Goal: Information Seeking & Learning: Learn about a topic

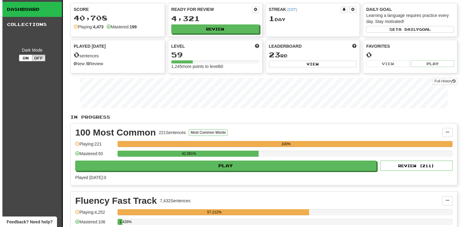
scroll to position [91, 0]
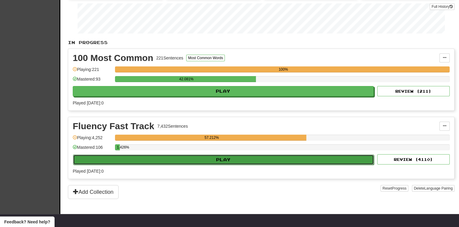
click at [232, 156] on button "Play" at bounding box center [223, 160] width 301 height 10
select select "**"
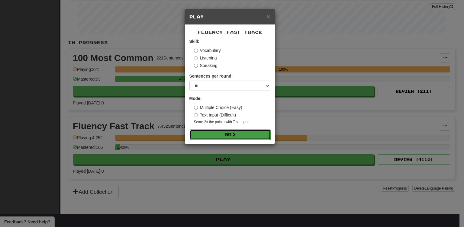
click at [236, 139] on button "Go" at bounding box center [230, 134] width 81 height 10
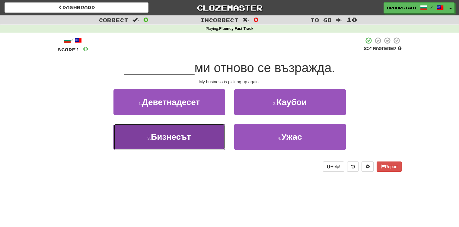
click at [188, 136] on span "Бизнесът" at bounding box center [171, 136] width 40 height 9
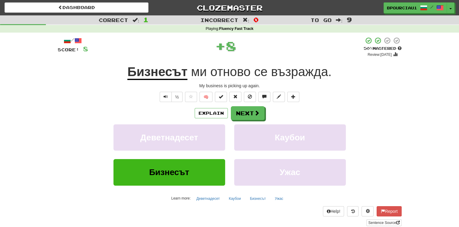
click at [292, 77] on span "възражда" at bounding box center [299, 72] width 57 height 14
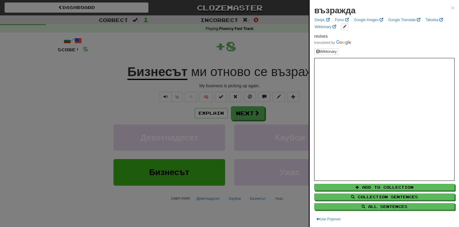
click at [278, 54] on div at bounding box center [229, 113] width 459 height 227
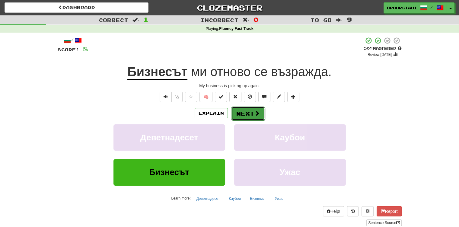
click at [262, 115] on button "Next" at bounding box center [248, 114] width 34 height 14
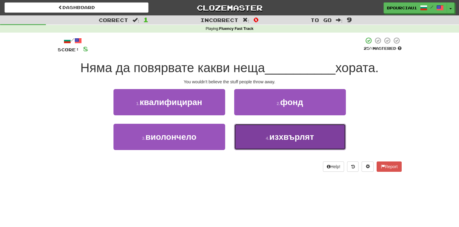
click at [263, 131] on button "4 . изхвърлят" at bounding box center [290, 137] width 112 height 26
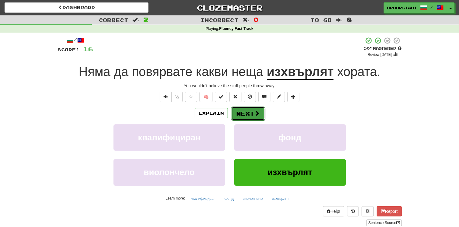
click at [246, 119] on button "Next" at bounding box center [248, 114] width 34 height 14
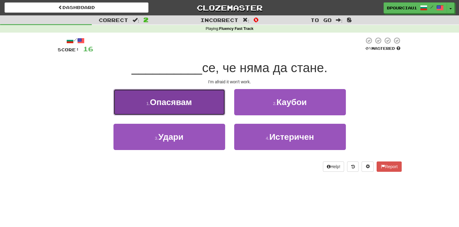
click at [179, 97] on span "Опасявам" at bounding box center [171, 101] width 42 height 9
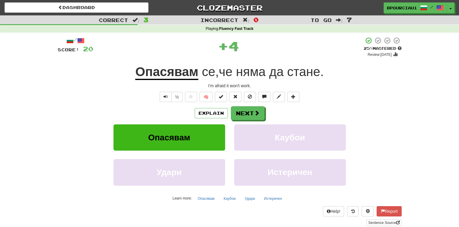
click at [182, 75] on u "Опасявам" at bounding box center [166, 72] width 63 height 15
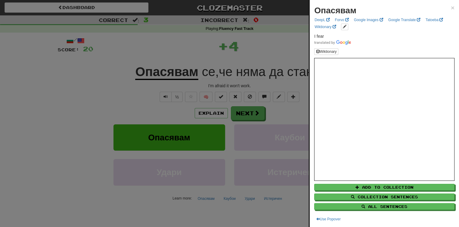
click at [451, 7] on div "Опасявам × DeepL Forvo Google Images Google Translate Tatoeba Wiktionary I fear…" at bounding box center [384, 113] width 149 height 227
click at [451, 7] on span "×" at bounding box center [453, 7] width 4 height 7
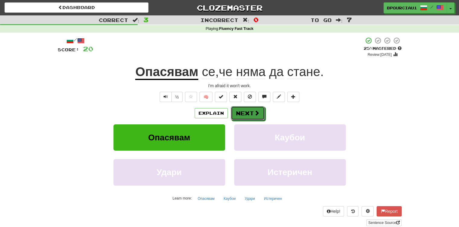
click at [244, 120] on button "Next" at bounding box center [248, 113] width 34 height 14
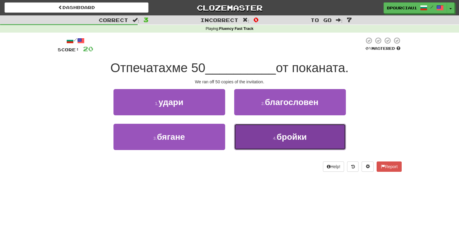
click at [264, 143] on button "4 . бройки" at bounding box center [290, 137] width 112 height 26
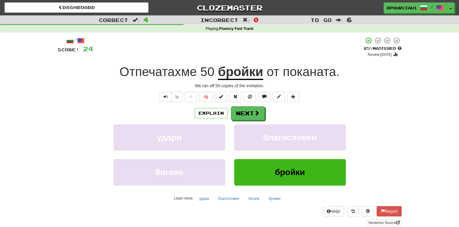
click at [154, 75] on span "Отпечатахме" at bounding box center [158, 72] width 77 height 14
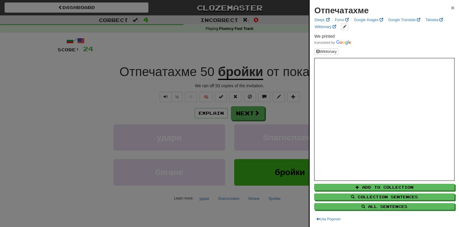
click at [451, 8] on span "×" at bounding box center [453, 7] width 4 height 7
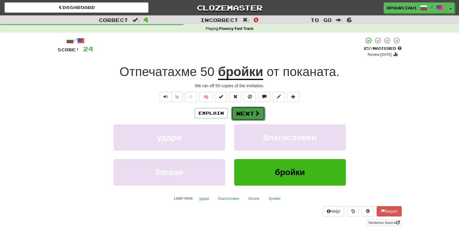
click at [257, 113] on span at bounding box center [256, 112] width 5 height 5
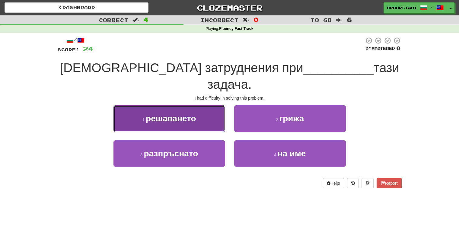
click at [174, 108] on button "1 . решаването" at bounding box center [169, 118] width 112 height 26
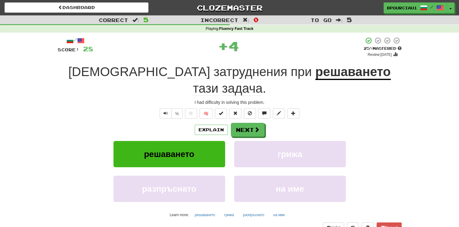
click at [263, 81] on span "задача" at bounding box center [242, 88] width 41 height 14
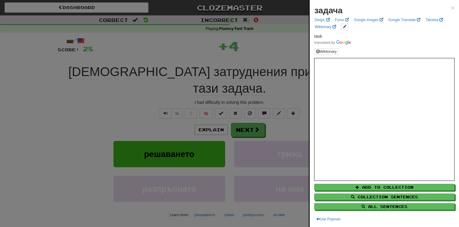
click at [278, 50] on div at bounding box center [229, 113] width 459 height 227
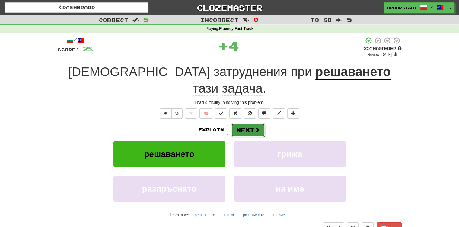
click at [254, 123] on button "Next" at bounding box center [248, 130] width 34 height 14
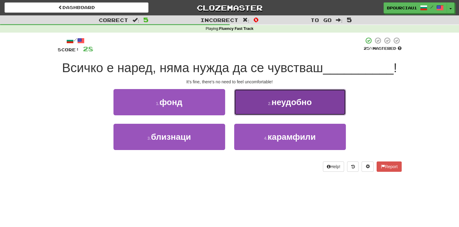
click at [305, 104] on span "неудобно" at bounding box center [292, 101] width 40 height 9
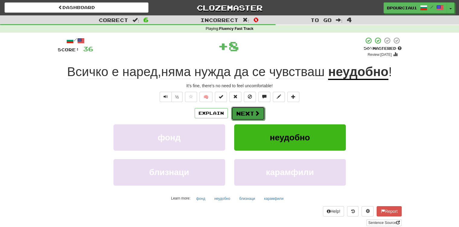
click at [240, 115] on button "Next" at bounding box center [248, 114] width 34 height 14
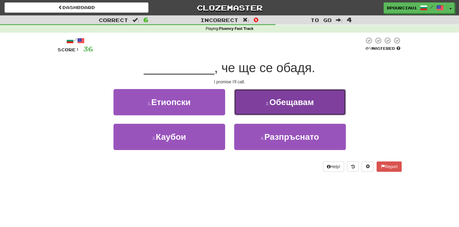
click at [275, 101] on span "Обещавам" at bounding box center [291, 101] width 44 height 9
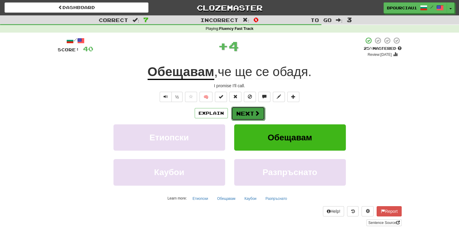
click at [249, 112] on button "Next" at bounding box center [248, 114] width 34 height 14
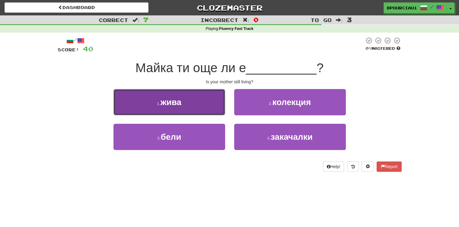
click at [188, 112] on button "1 . жива" at bounding box center [169, 102] width 112 height 26
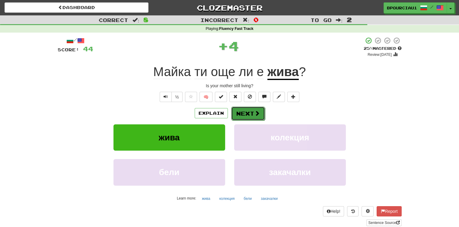
click at [250, 113] on button "Next" at bounding box center [248, 114] width 34 height 14
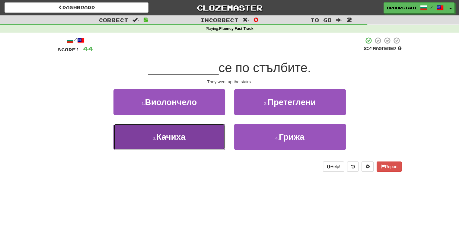
click at [193, 134] on button "3 . Качиха" at bounding box center [169, 137] width 112 height 26
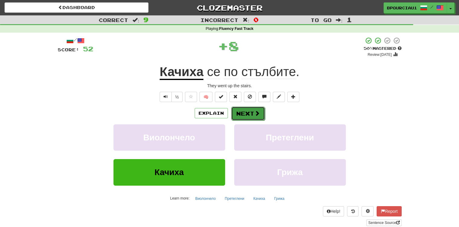
click at [249, 110] on button "Next" at bounding box center [248, 114] width 34 height 14
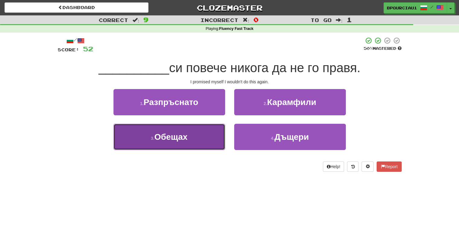
click at [179, 140] on span "Обещах" at bounding box center [170, 136] width 33 height 9
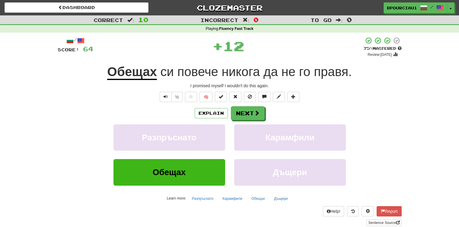
click at [133, 72] on u "Обещах" at bounding box center [132, 72] width 50 height 15
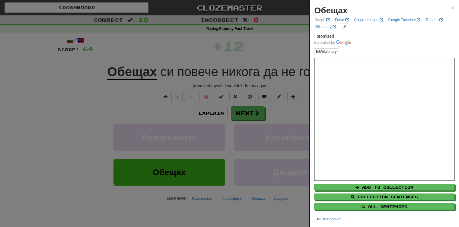
drag, startPoint x: 281, startPoint y: 51, endPoint x: 286, endPoint y: 56, distance: 6.8
click at [286, 55] on div at bounding box center [229, 113] width 459 height 227
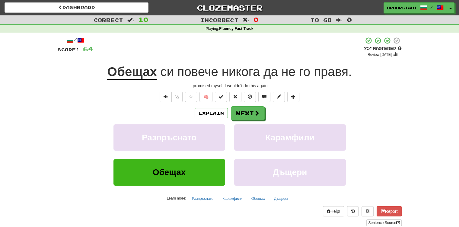
click at [274, 62] on div "/ Score: 64 + 12 75 % Mastered Review: 2025-10-14 Обещах си повече никога да не…" at bounding box center [230, 131] width 344 height 189
click at [249, 114] on button "Next" at bounding box center [248, 114] width 34 height 14
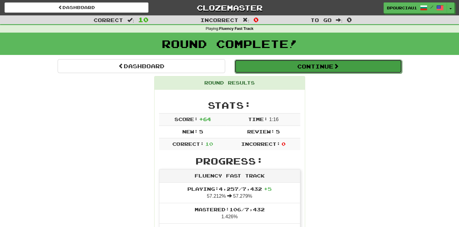
click at [282, 65] on button "Continue" at bounding box center [317, 66] width 167 height 14
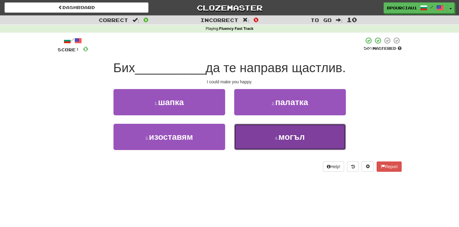
click at [276, 140] on button "4 . могъл" at bounding box center [290, 137] width 112 height 26
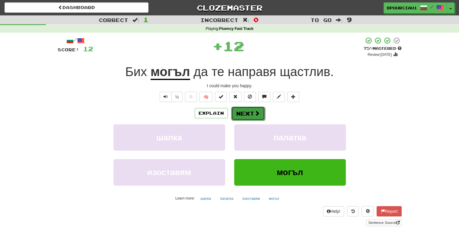
click at [243, 111] on button "Next" at bounding box center [248, 114] width 34 height 14
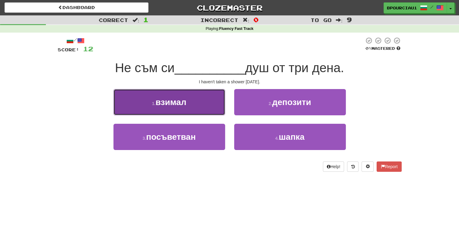
click at [190, 102] on button "1 . взимал" at bounding box center [169, 102] width 112 height 26
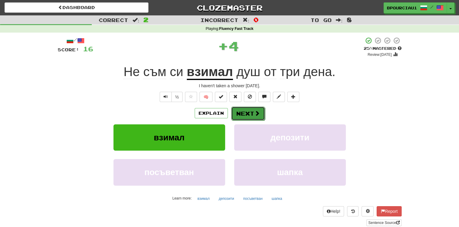
click at [241, 115] on button "Next" at bounding box center [248, 114] width 34 height 14
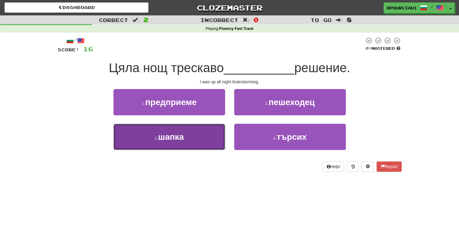
click at [163, 138] on span "шапка" at bounding box center [171, 136] width 26 height 9
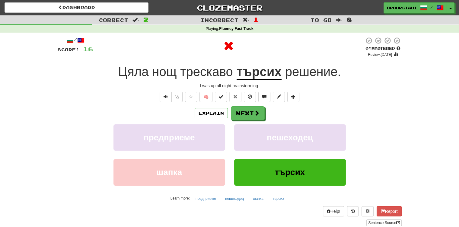
click at [308, 70] on span "решение" at bounding box center [311, 72] width 53 height 14
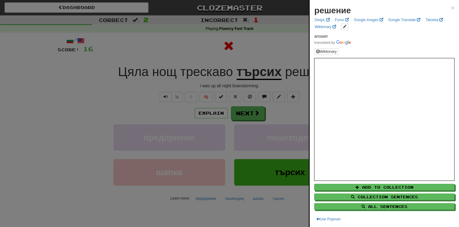
click at [276, 49] on div at bounding box center [229, 113] width 459 height 227
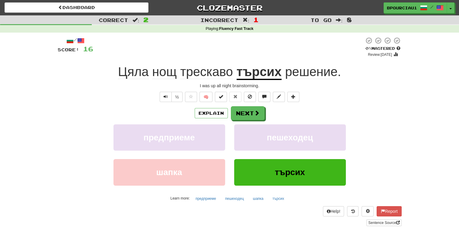
click at [199, 74] on span "трескаво" at bounding box center [206, 72] width 53 height 14
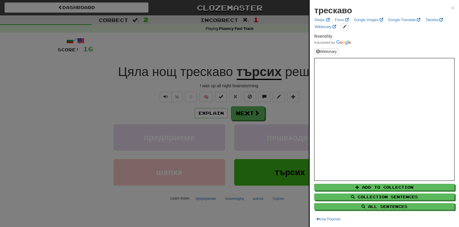
click at [203, 51] on div at bounding box center [229, 113] width 459 height 227
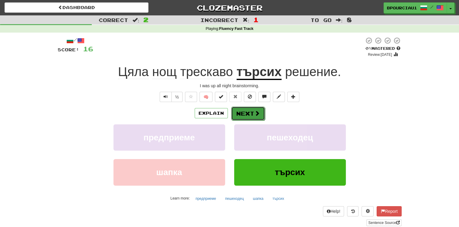
click at [260, 113] on button "Next" at bounding box center [248, 114] width 34 height 14
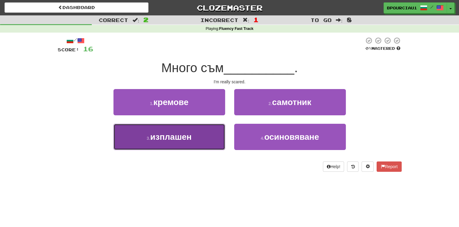
click at [197, 142] on button "3 . изплашен" at bounding box center [169, 137] width 112 height 26
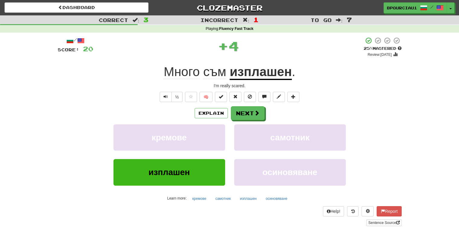
click at [268, 78] on u "изплашен" at bounding box center [261, 72] width 62 height 15
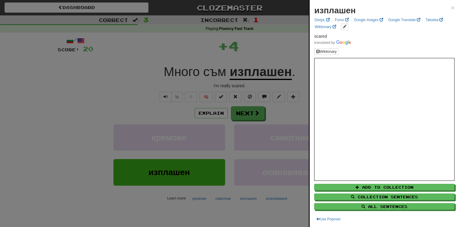
click at [239, 49] on div at bounding box center [229, 113] width 459 height 227
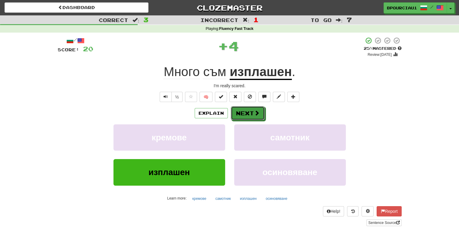
click at [244, 110] on button "Next" at bounding box center [248, 113] width 34 height 14
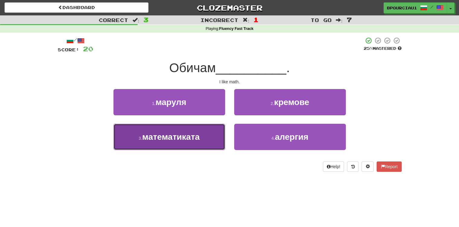
click at [185, 144] on button "3 . математиката" at bounding box center [169, 137] width 112 height 26
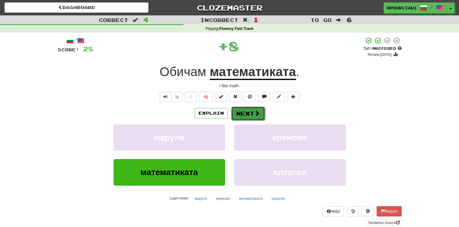
click at [247, 114] on button "Next" at bounding box center [248, 114] width 34 height 14
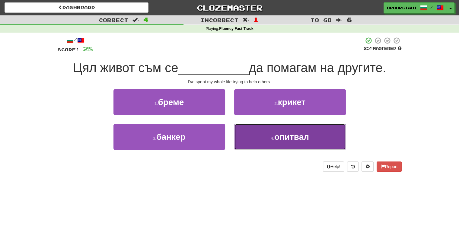
click at [292, 142] on button "4 . опитвал" at bounding box center [290, 137] width 112 height 26
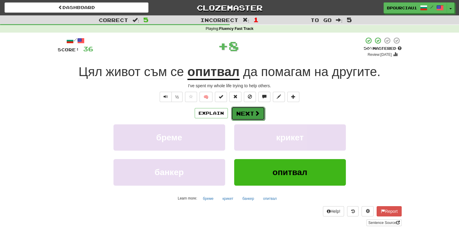
click at [252, 111] on button "Next" at bounding box center [248, 114] width 34 height 14
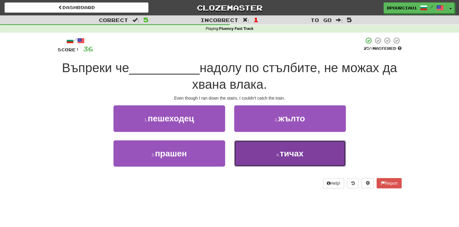
click at [284, 150] on span "тичах" at bounding box center [292, 153] width 24 height 9
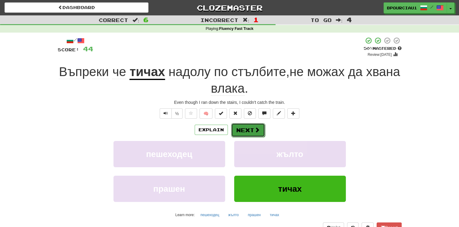
click at [248, 131] on button "Next" at bounding box center [248, 130] width 34 height 14
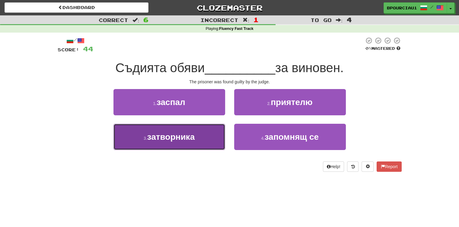
click at [166, 143] on button "3 . затворника" at bounding box center [169, 137] width 112 height 26
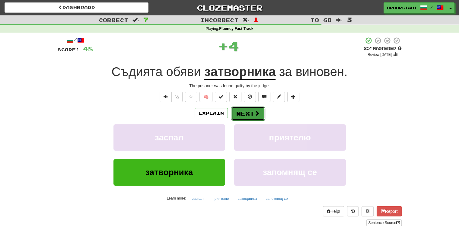
click at [252, 113] on button "Next" at bounding box center [248, 114] width 34 height 14
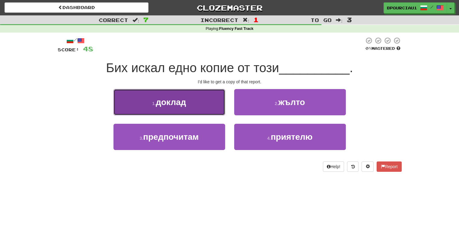
click at [164, 113] on button "1 . доклад" at bounding box center [169, 102] width 112 height 26
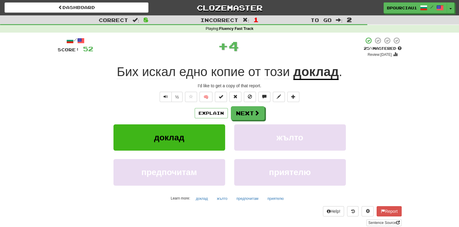
click at [321, 71] on u "доклад" at bounding box center [316, 72] width 46 height 15
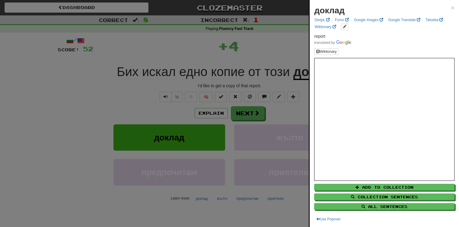
click at [288, 47] on div at bounding box center [229, 113] width 459 height 227
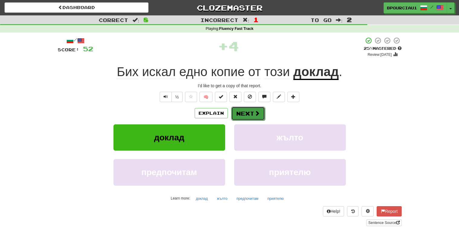
click at [259, 110] on span at bounding box center [256, 112] width 5 height 5
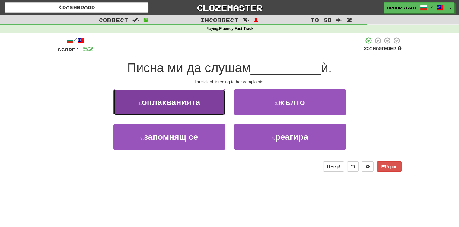
click at [171, 113] on button "1 . оплакванията" at bounding box center [169, 102] width 112 height 26
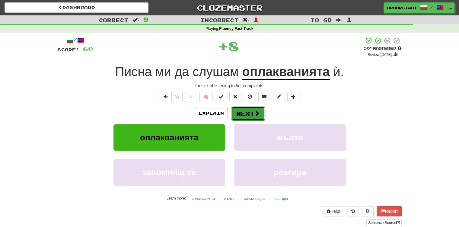
click at [249, 111] on button "Next" at bounding box center [248, 114] width 34 height 14
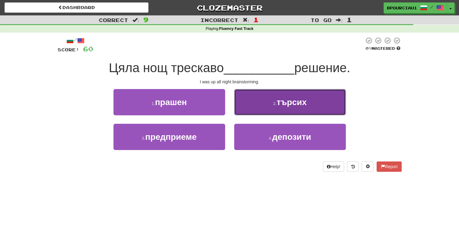
click at [262, 111] on button "2 . търсих" at bounding box center [290, 102] width 112 height 26
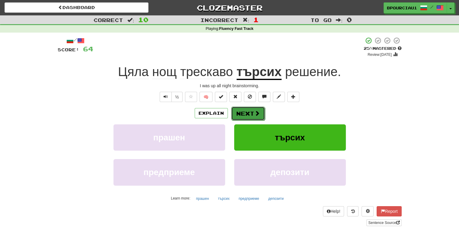
click at [254, 114] on span at bounding box center [256, 112] width 5 height 5
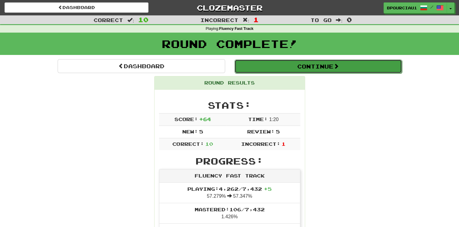
click at [296, 73] on button "Continue" at bounding box center [317, 66] width 167 height 14
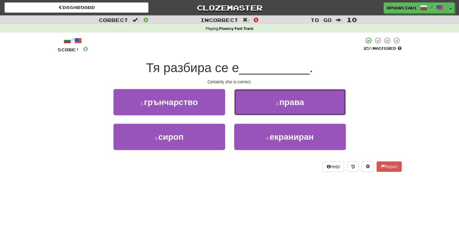
click at [272, 104] on button "2 . права" at bounding box center [290, 102] width 112 height 26
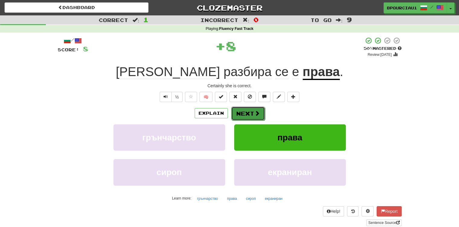
click at [243, 114] on button "Next" at bounding box center [248, 114] width 34 height 14
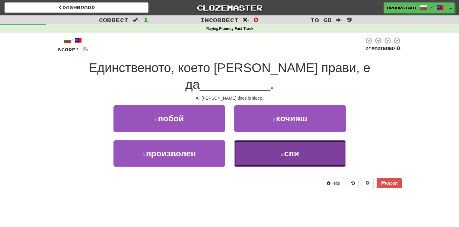
click at [298, 140] on button "4 . спи" at bounding box center [290, 153] width 112 height 26
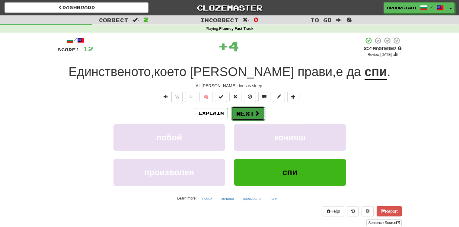
click at [247, 107] on button "Next" at bounding box center [248, 114] width 34 height 14
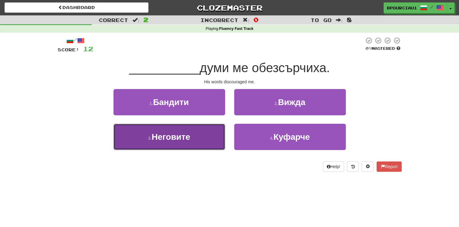
click at [189, 134] on span "Неговите" at bounding box center [170, 136] width 39 height 9
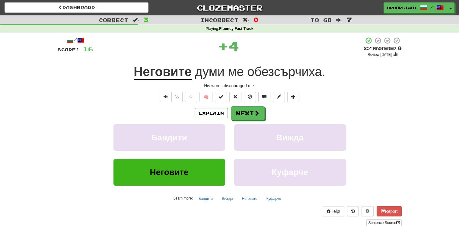
click at [257, 78] on span "обезсърчиха" at bounding box center [284, 72] width 75 height 14
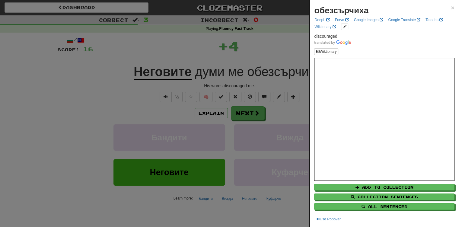
click at [263, 61] on div at bounding box center [229, 113] width 459 height 227
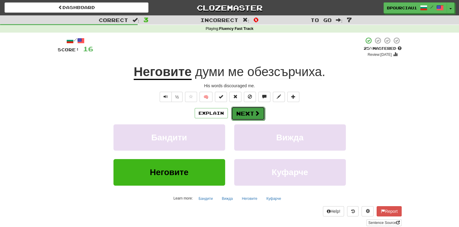
click at [258, 110] on span at bounding box center [256, 112] width 5 height 5
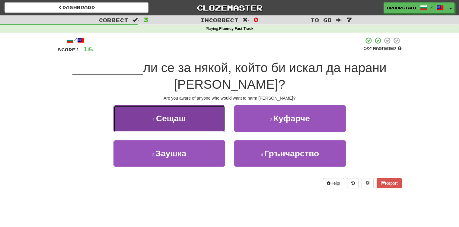
click at [183, 125] on button "1 . Сещаш" at bounding box center [169, 118] width 112 height 26
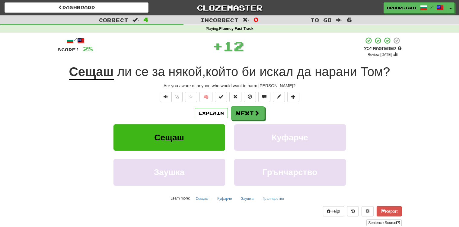
click at [331, 72] on span "нарани" at bounding box center [336, 72] width 42 height 14
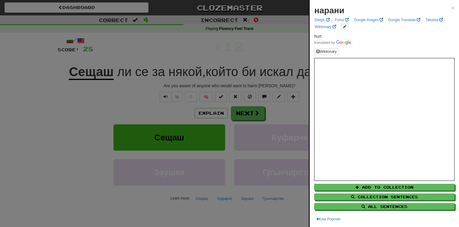
click at [284, 49] on div at bounding box center [229, 113] width 459 height 227
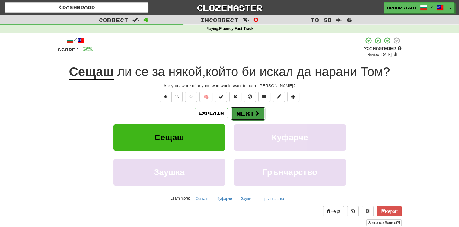
click at [257, 116] on span at bounding box center [256, 112] width 5 height 5
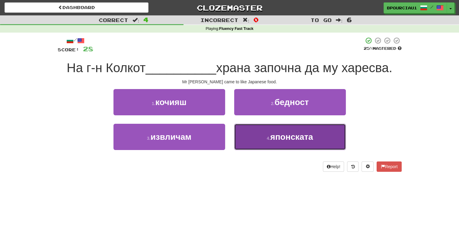
click at [298, 132] on span "японската" at bounding box center [291, 136] width 43 height 9
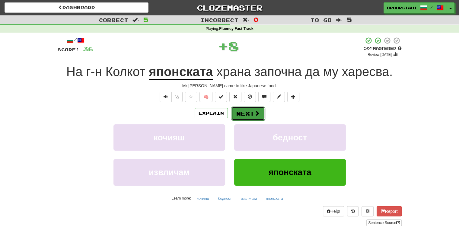
click at [254, 117] on button "Next" at bounding box center [248, 114] width 34 height 14
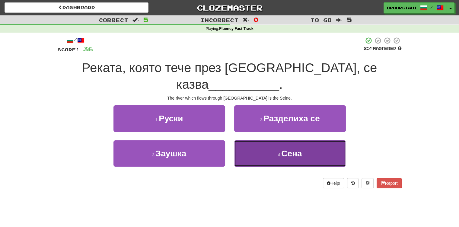
click at [287, 141] on button "4 . Сена" at bounding box center [290, 153] width 112 height 26
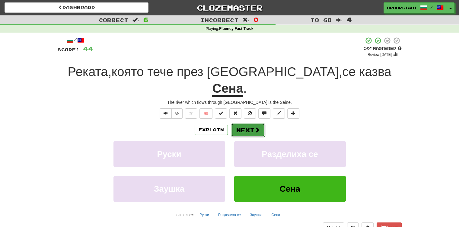
click at [256, 127] on span at bounding box center [256, 129] width 5 height 5
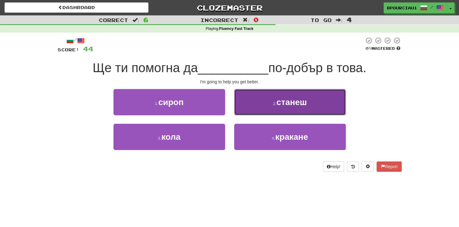
click at [299, 104] on span "станеш" at bounding box center [291, 101] width 30 height 9
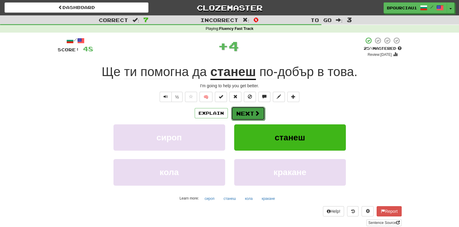
click at [253, 109] on button "Next" at bounding box center [248, 114] width 34 height 14
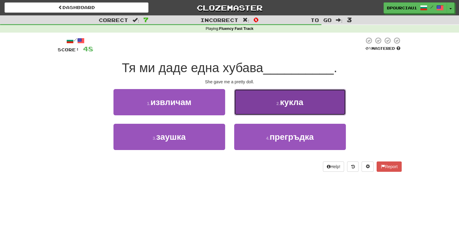
click at [289, 110] on button "2 . кукла" at bounding box center [290, 102] width 112 height 26
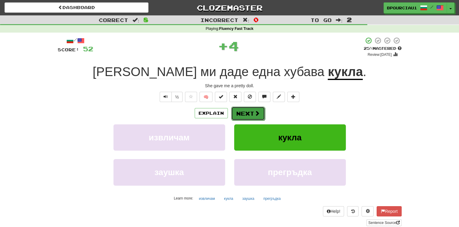
click at [258, 112] on span at bounding box center [256, 112] width 5 height 5
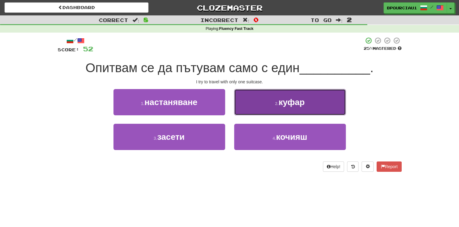
click at [298, 102] on span "куфар" at bounding box center [292, 101] width 26 height 9
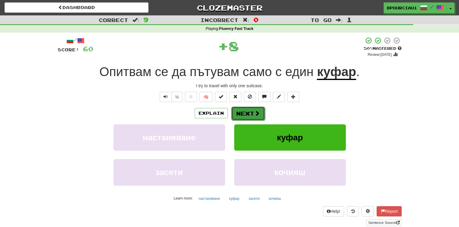
click at [257, 110] on span at bounding box center [256, 112] width 5 height 5
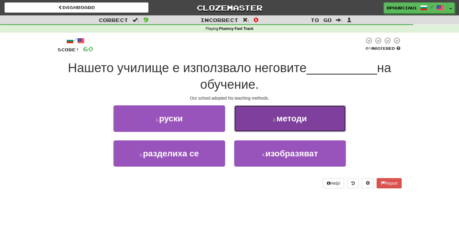
click at [276, 114] on button "2 . методи" at bounding box center [290, 118] width 112 height 26
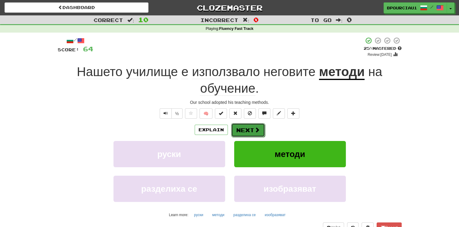
click at [253, 129] on button "Next" at bounding box center [248, 130] width 34 height 14
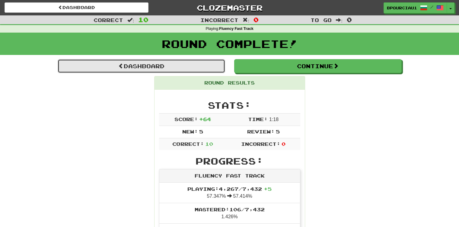
click at [209, 71] on link "Dashboard" at bounding box center [141, 66] width 167 height 14
